Goal: Task Accomplishment & Management: Manage account settings

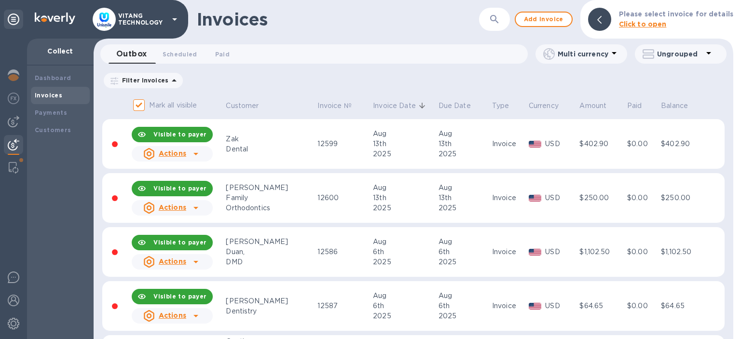
click at [373, 105] on p "Invoice Date" at bounding box center [394, 106] width 43 height 10
click at [318, 107] on p "Invoice №" at bounding box center [335, 106] width 34 height 10
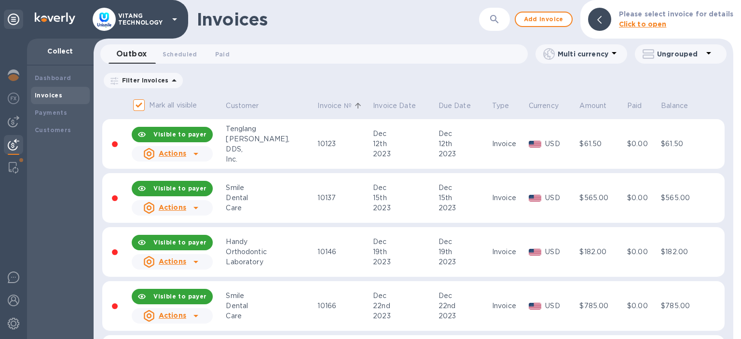
click at [318, 105] on p "Invoice №" at bounding box center [335, 106] width 34 height 10
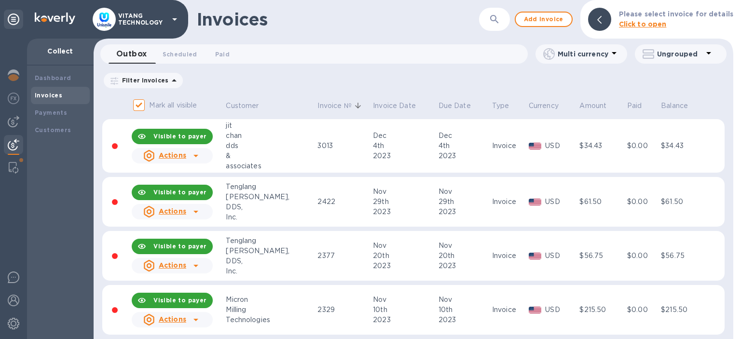
click at [318, 109] on p "Invoice №" at bounding box center [335, 106] width 34 height 10
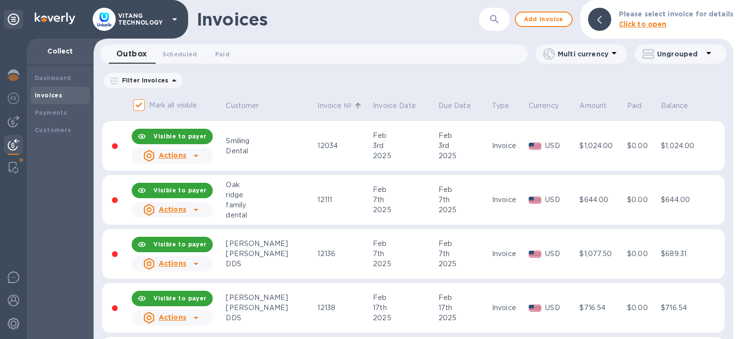
scroll to position [3389, 0]
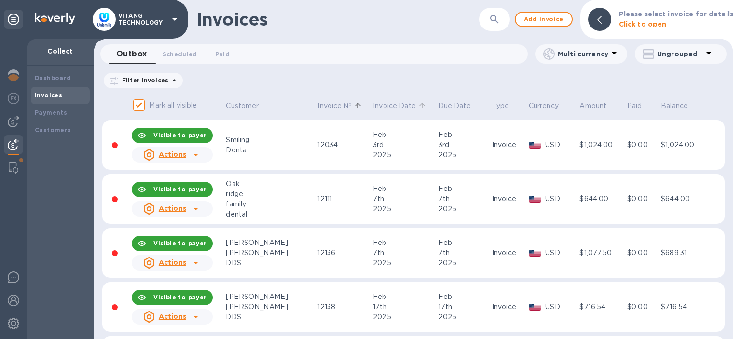
click at [373, 110] on p "Invoice Date" at bounding box center [394, 106] width 43 height 10
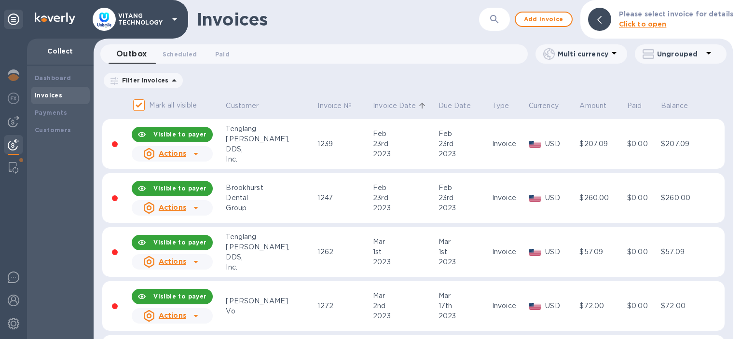
click at [373, 111] on p "Invoice Date" at bounding box center [394, 106] width 43 height 10
